Goal: Task Accomplishment & Management: Manage account settings

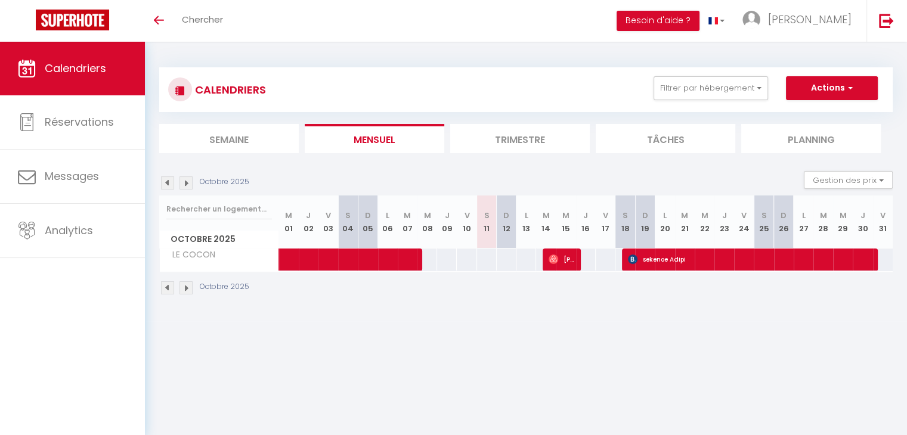
click at [184, 184] on img at bounding box center [185, 182] width 13 height 13
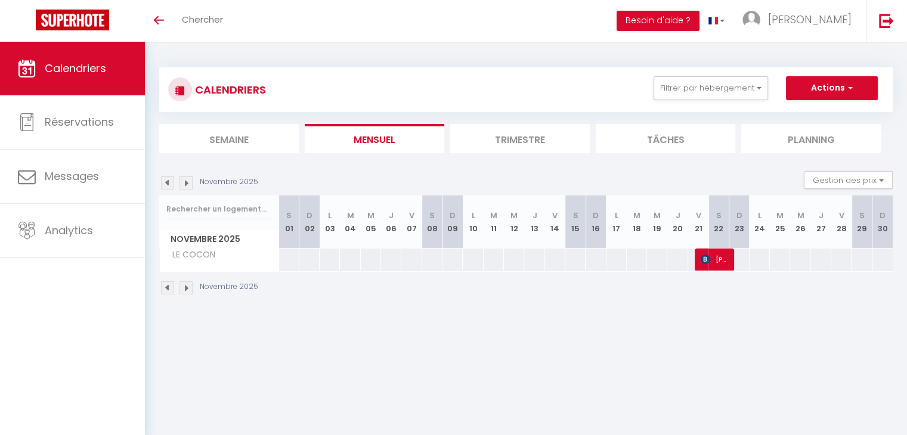
click at [184, 184] on img at bounding box center [185, 182] width 13 height 13
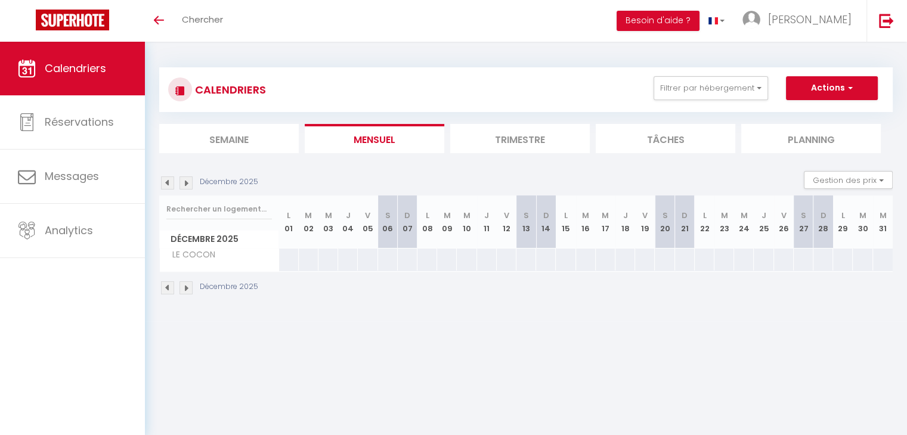
click at [171, 184] on img at bounding box center [167, 182] width 13 height 13
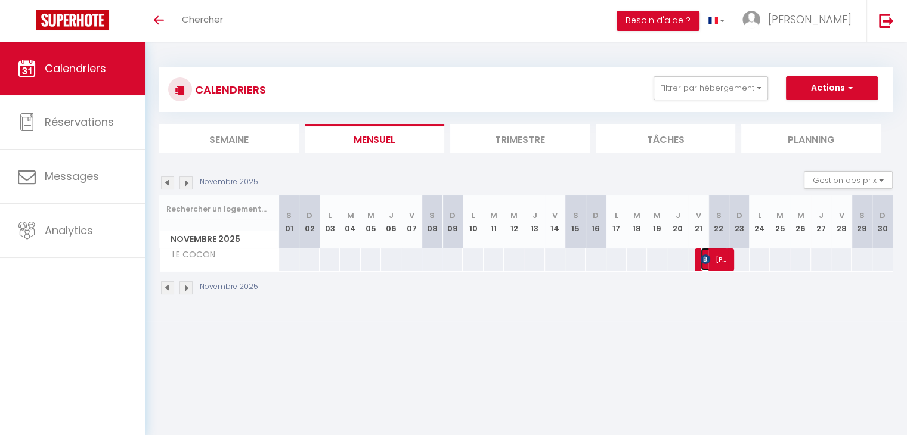
click at [709, 260] on img at bounding box center [706, 260] width 10 height 10
select select "OK"
select select "0"
select select "1"
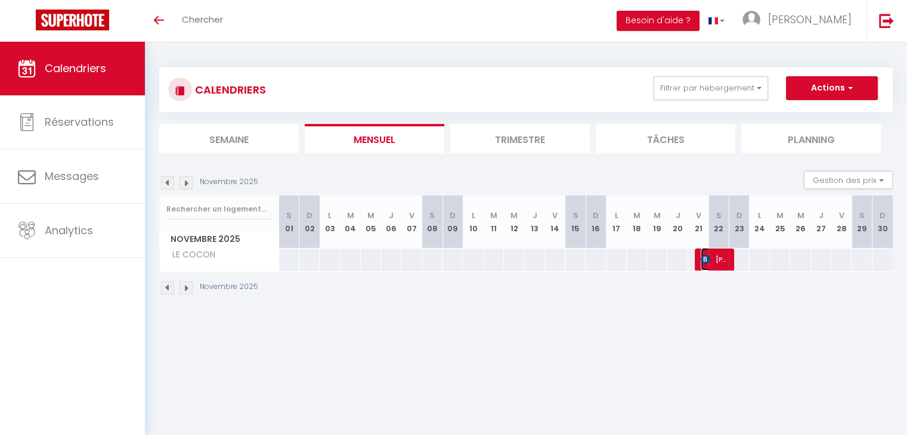
select select "1"
select select
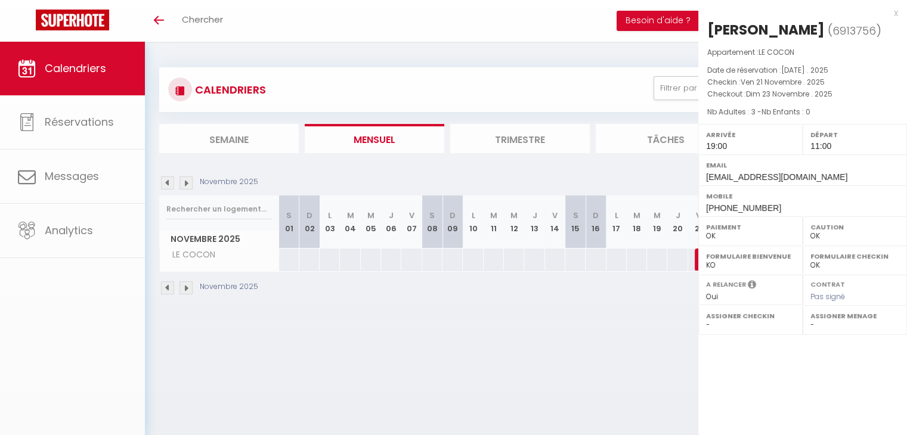
select select "24073"
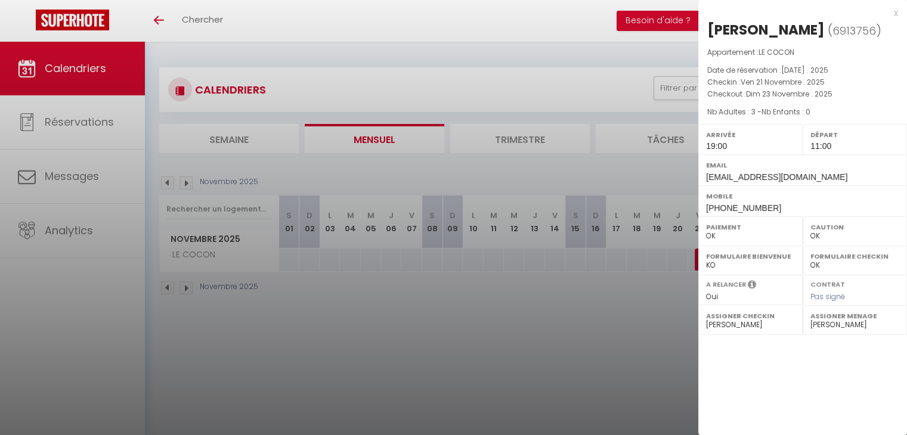
click at [532, 20] on div at bounding box center [453, 217] width 907 height 435
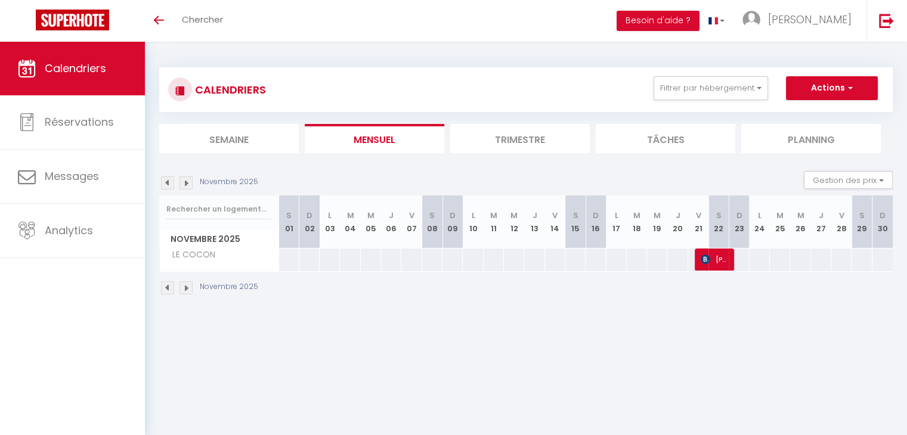
click at [169, 184] on img at bounding box center [167, 182] width 13 height 13
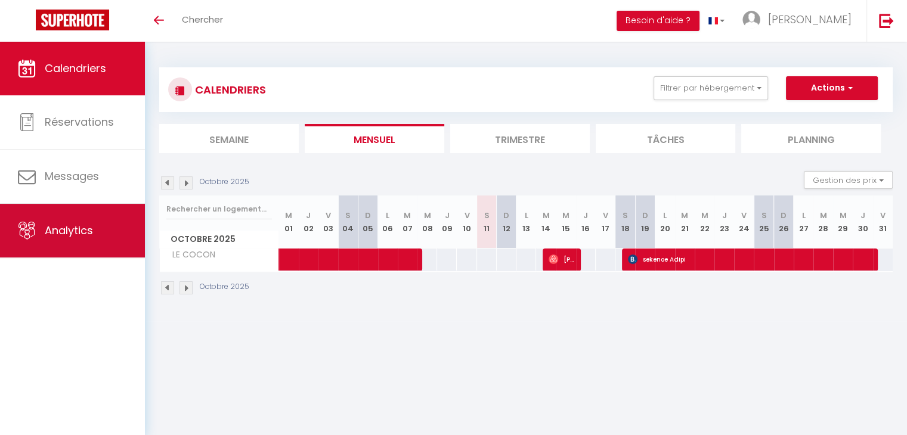
click at [68, 226] on span "Analytics" at bounding box center [69, 230] width 48 height 15
select select "2025"
select select "10"
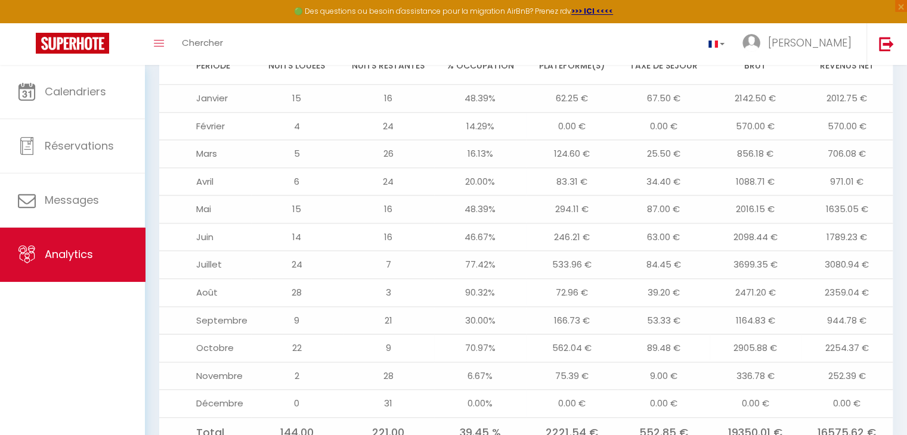
scroll to position [1372, 0]
